Goal: Check status

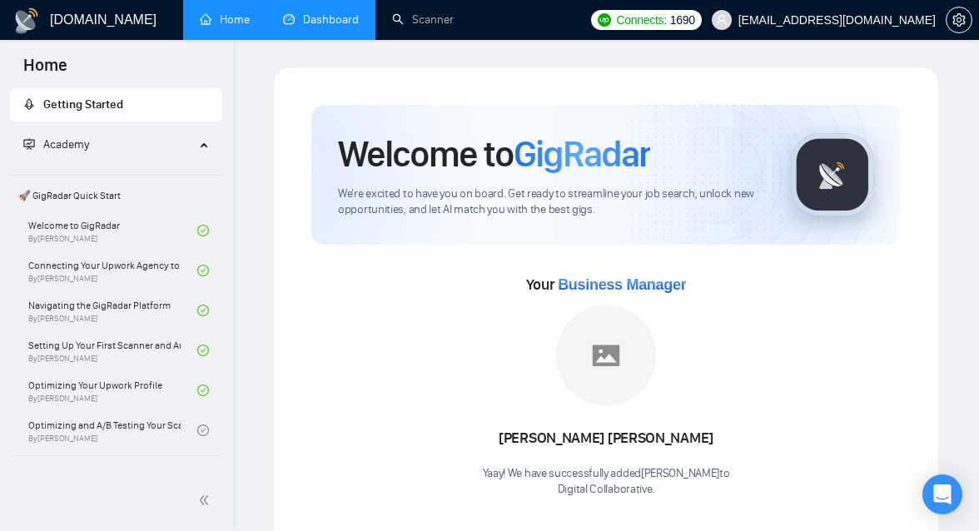
click at [326, 20] on link "Dashboard" at bounding box center [321, 19] width 76 height 14
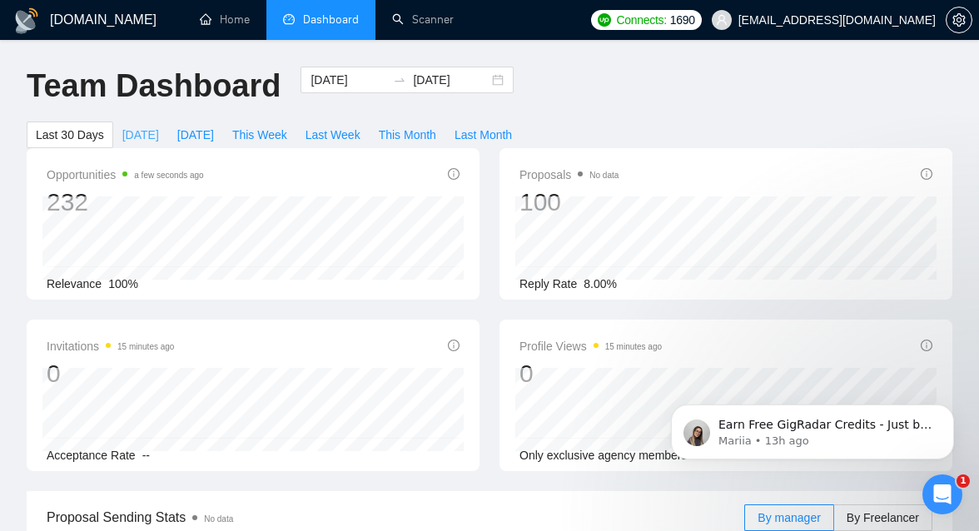
click at [139, 131] on span "[DATE]" at bounding box center [140, 135] width 37 height 18
click at [194, 138] on span "[DATE]" at bounding box center [195, 135] width 37 height 18
type input "[DATE]"
click at [140, 139] on span "[DATE]" at bounding box center [140, 135] width 37 height 18
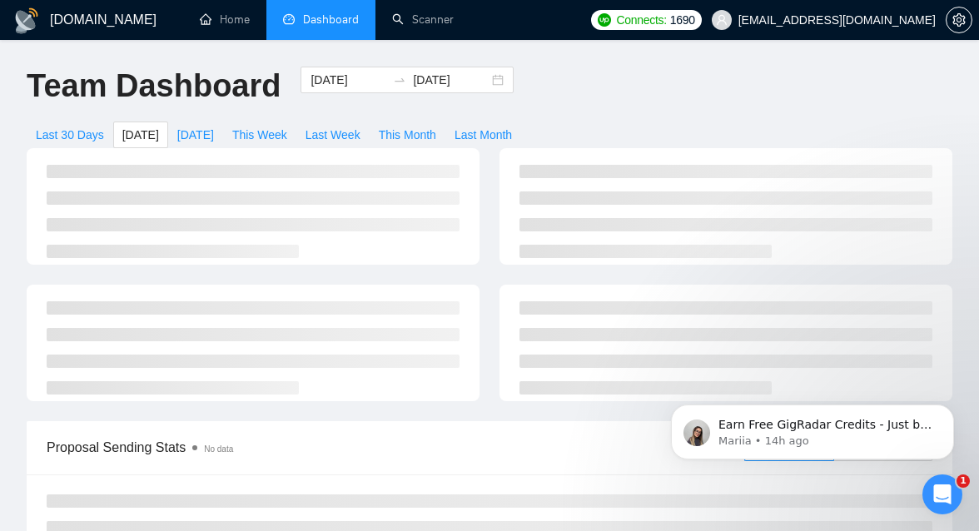
type input "[DATE]"
